Goal: Task Accomplishment & Management: Manage account settings

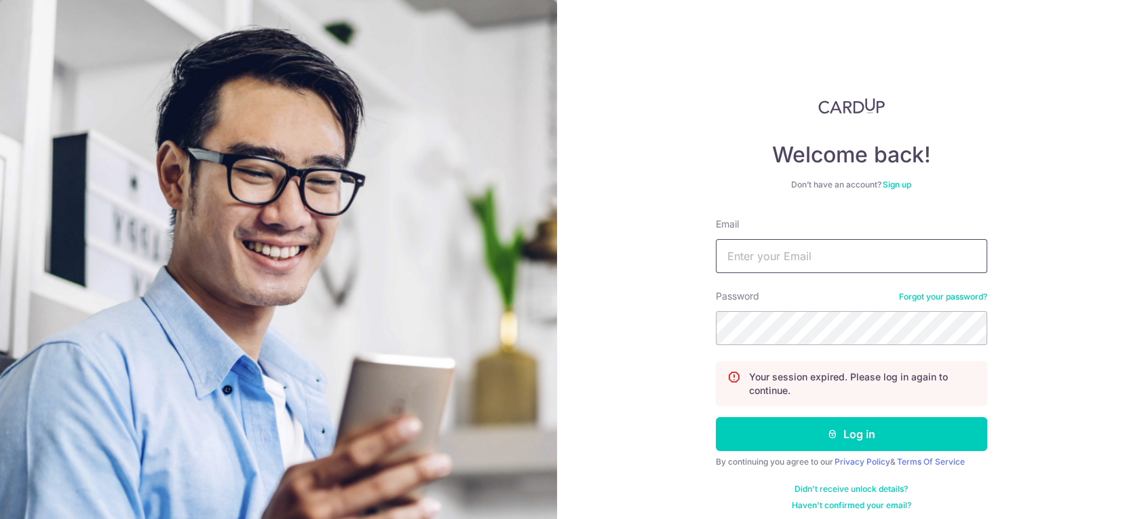
click at [748, 246] on input "Email" at bounding box center [851, 256] width 271 height 34
type input "v"
type input "[EMAIL_ADDRESS][DOMAIN_NAME]"
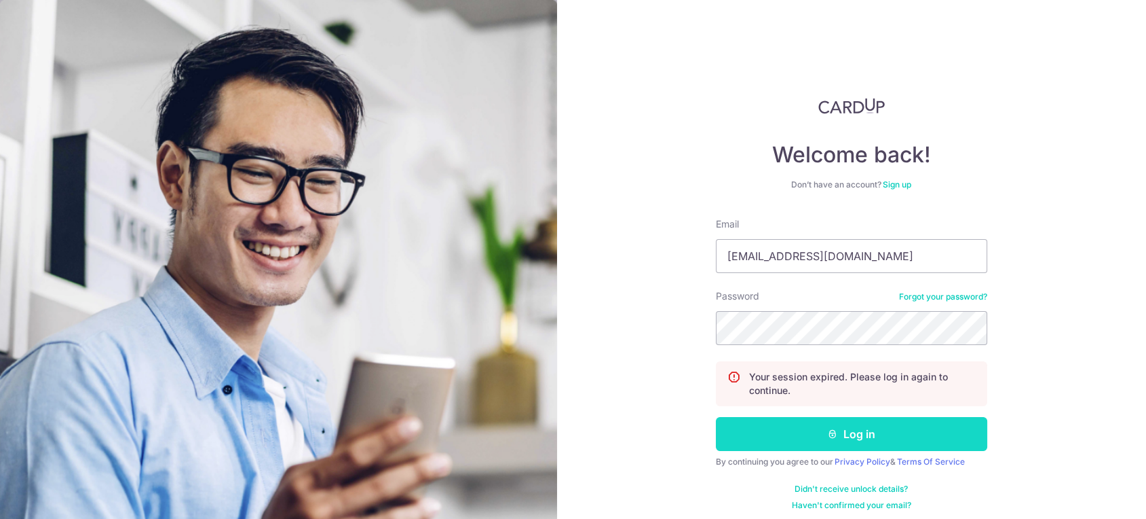
click at [829, 423] on button "Log in" at bounding box center [851, 434] width 271 height 34
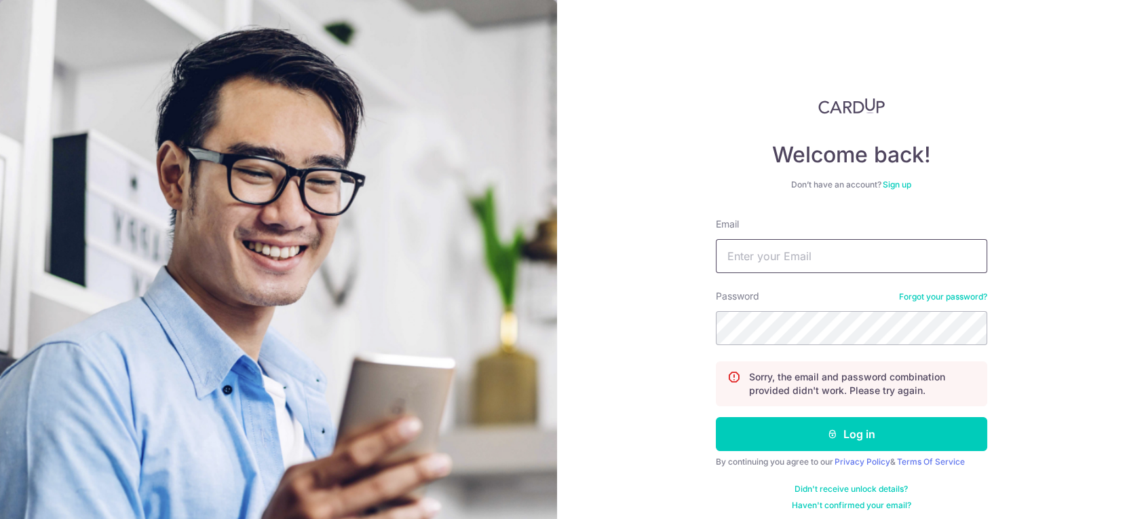
click at [817, 259] on input "Email" at bounding box center [851, 256] width 271 height 34
type input "[EMAIL_ADDRESS][DOMAIN_NAME]"
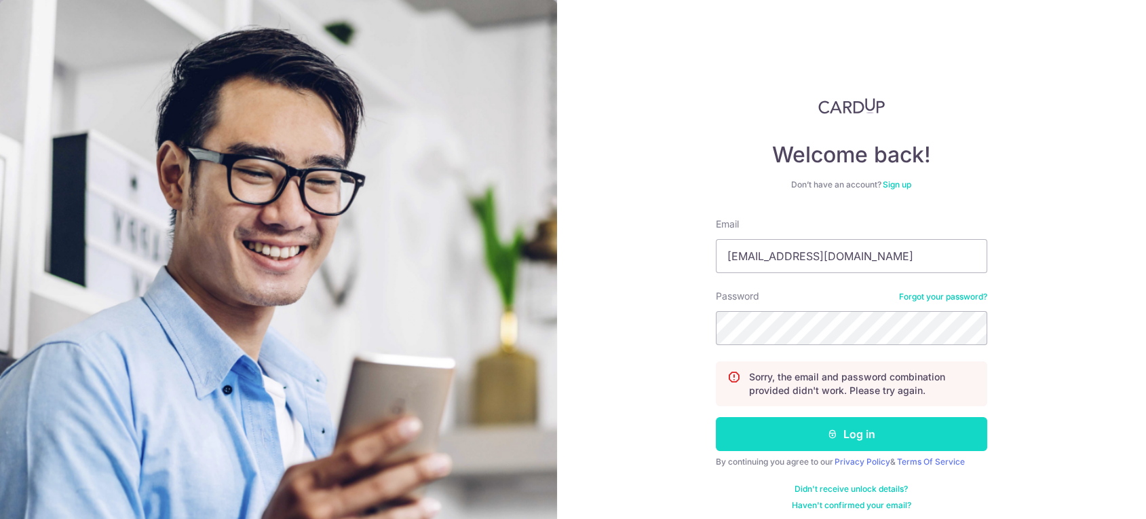
click at [820, 430] on button "Log in" at bounding box center [851, 434] width 271 height 34
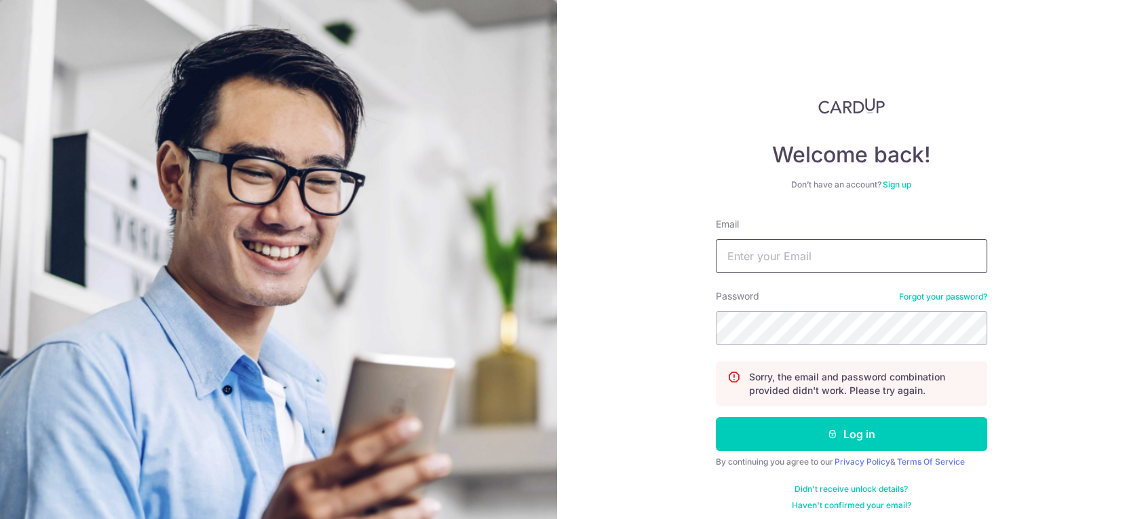
click at [842, 263] on input "Email" at bounding box center [851, 256] width 271 height 34
type input "[EMAIL_ADDRESS][DOMAIN_NAME]"
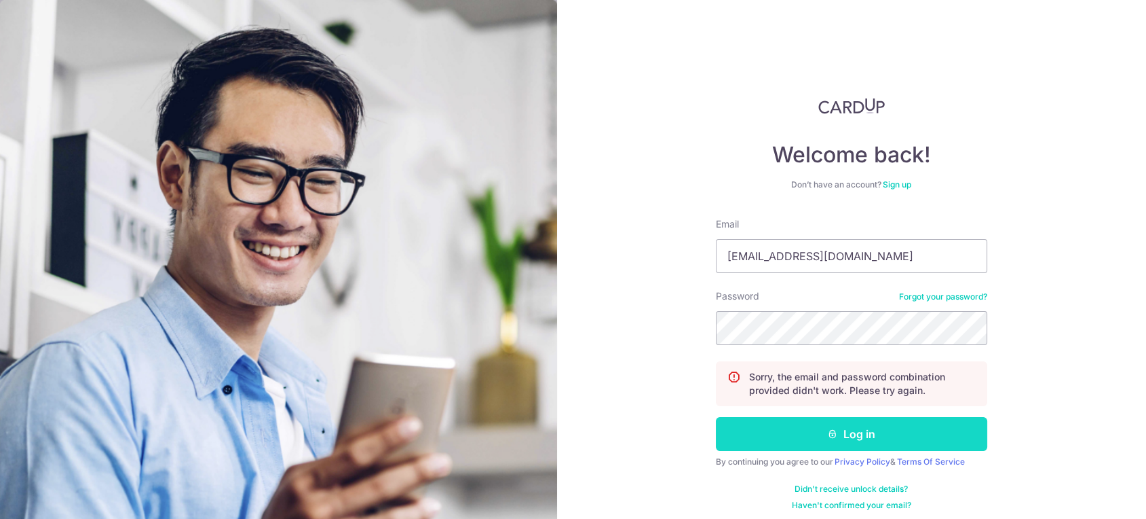
click at [790, 418] on button "Log in" at bounding box center [851, 434] width 271 height 34
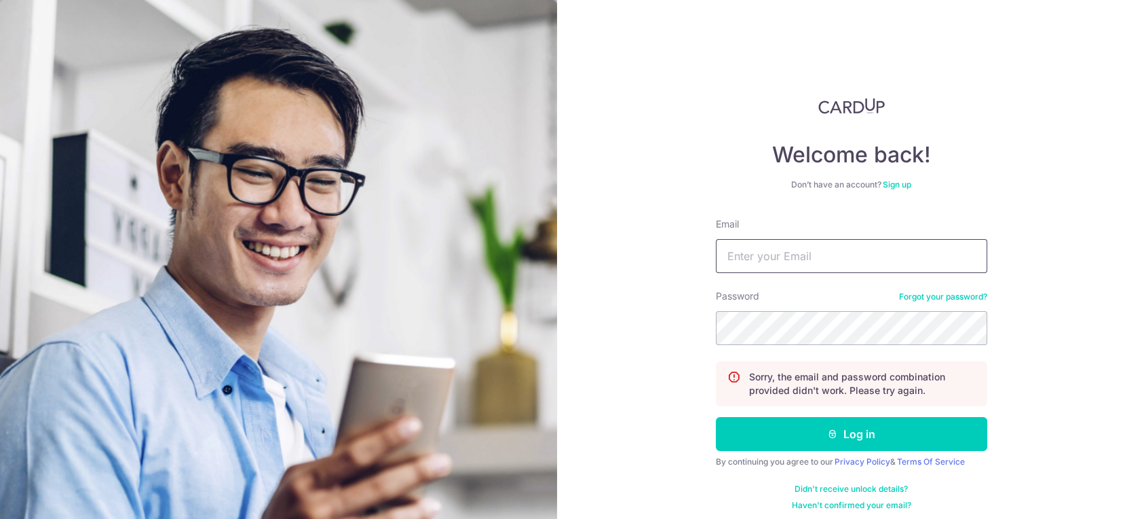
click at [796, 240] on input "Email" at bounding box center [851, 256] width 271 height 34
type input "[EMAIL_ADDRESS][DOMAIN_NAME]"
click at [716, 417] on button "Log in" at bounding box center [851, 434] width 271 height 34
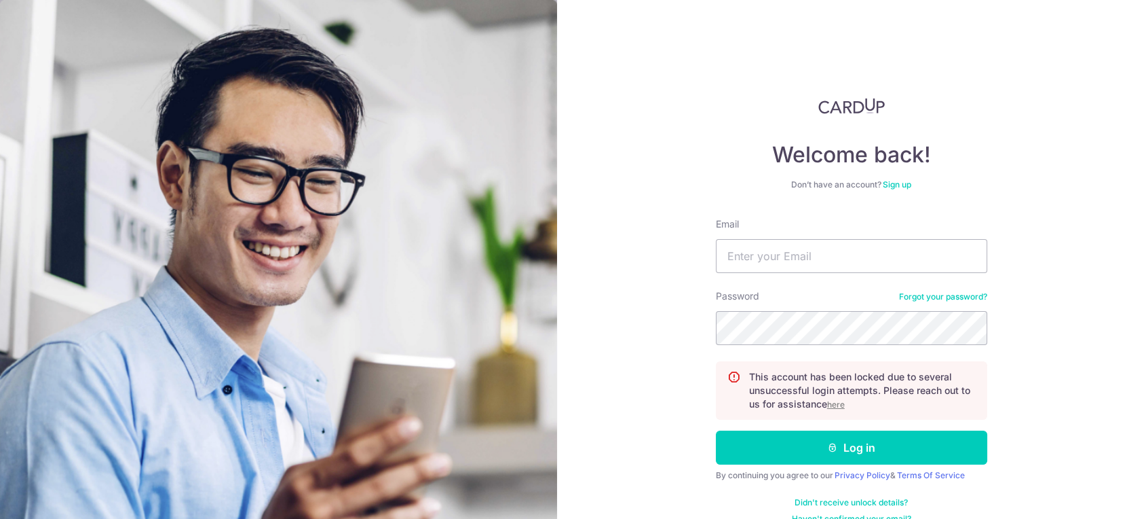
click at [836, 400] on u "here" at bounding box center [836, 404] width 18 height 10
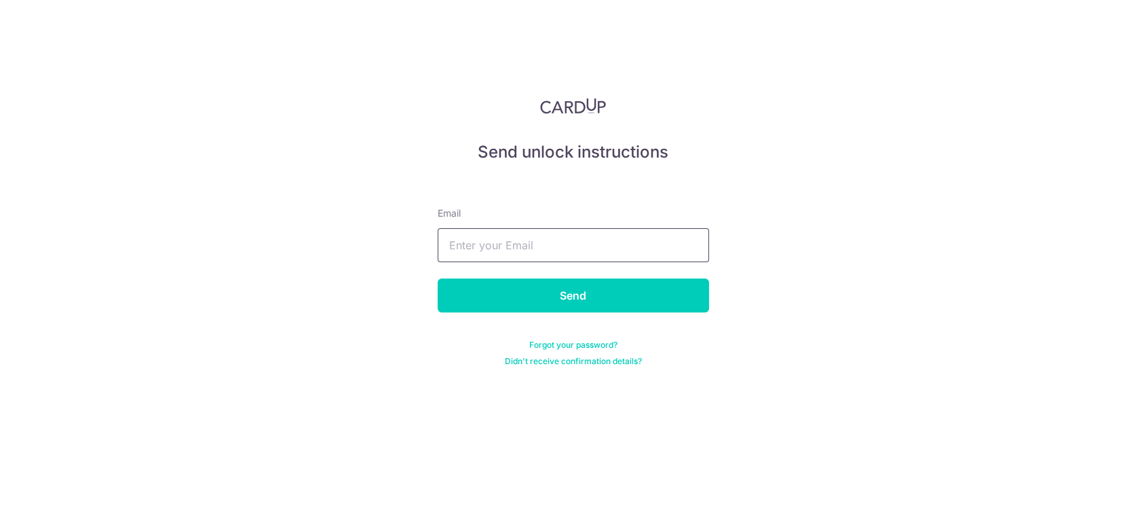
click at [654, 255] on input "text" at bounding box center [573, 245] width 271 height 34
type input "[EMAIL_ADDRESS][DOMAIN_NAME]"
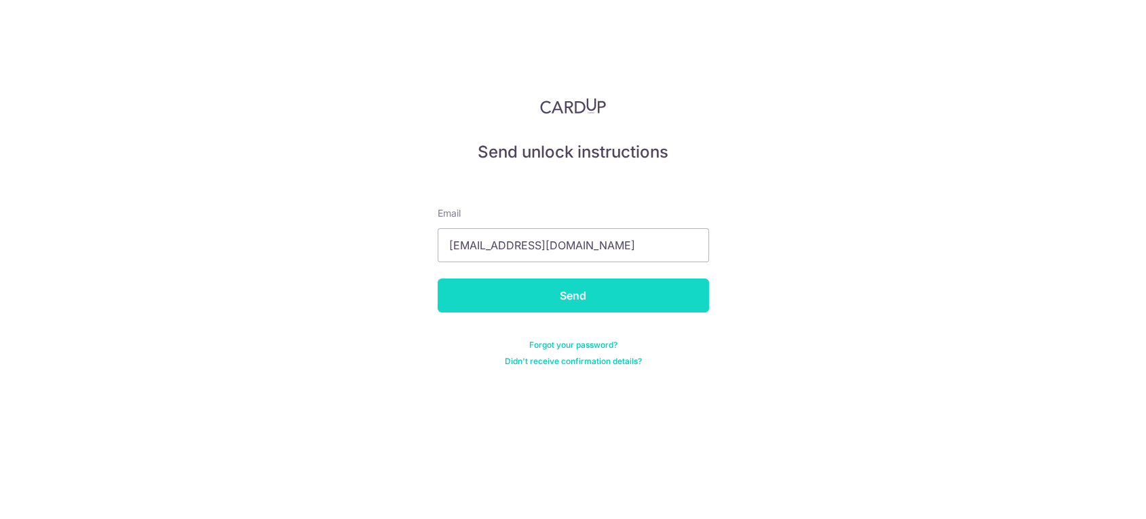
click at [582, 296] on input "Send" at bounding box center [573, 295] width 271 height 34
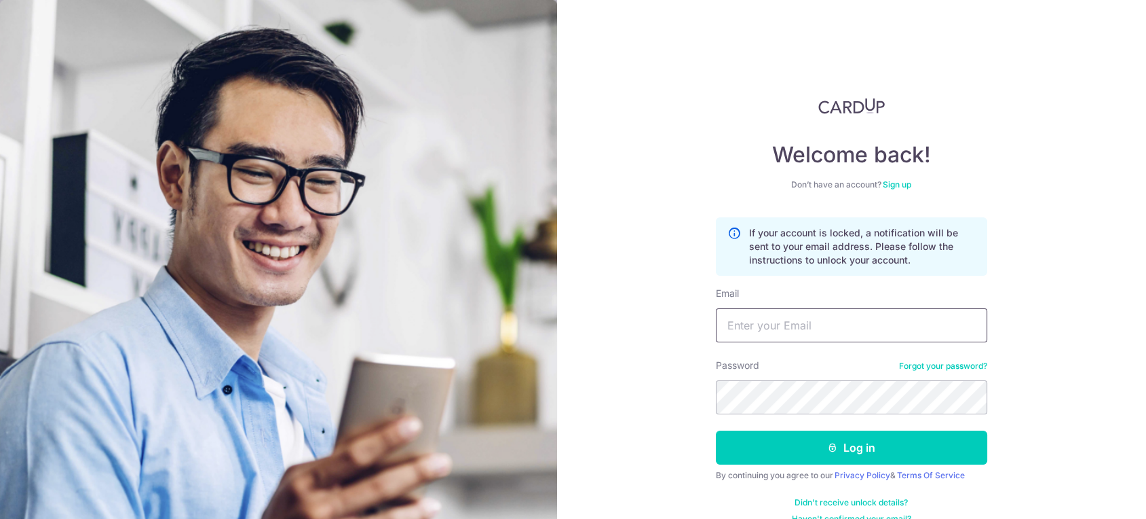
click at [787, 331] on input "Email" at bounding box center [851, 325] width 271 height 34
type input "[EMAIL_ADDRESS][DOMAIN_NAME]"
click at [716, 430] on button "Log in" at bounding box center [851, 447] width 271 height 34
